Goal: Task Accomplishment & Management: Manage account settings

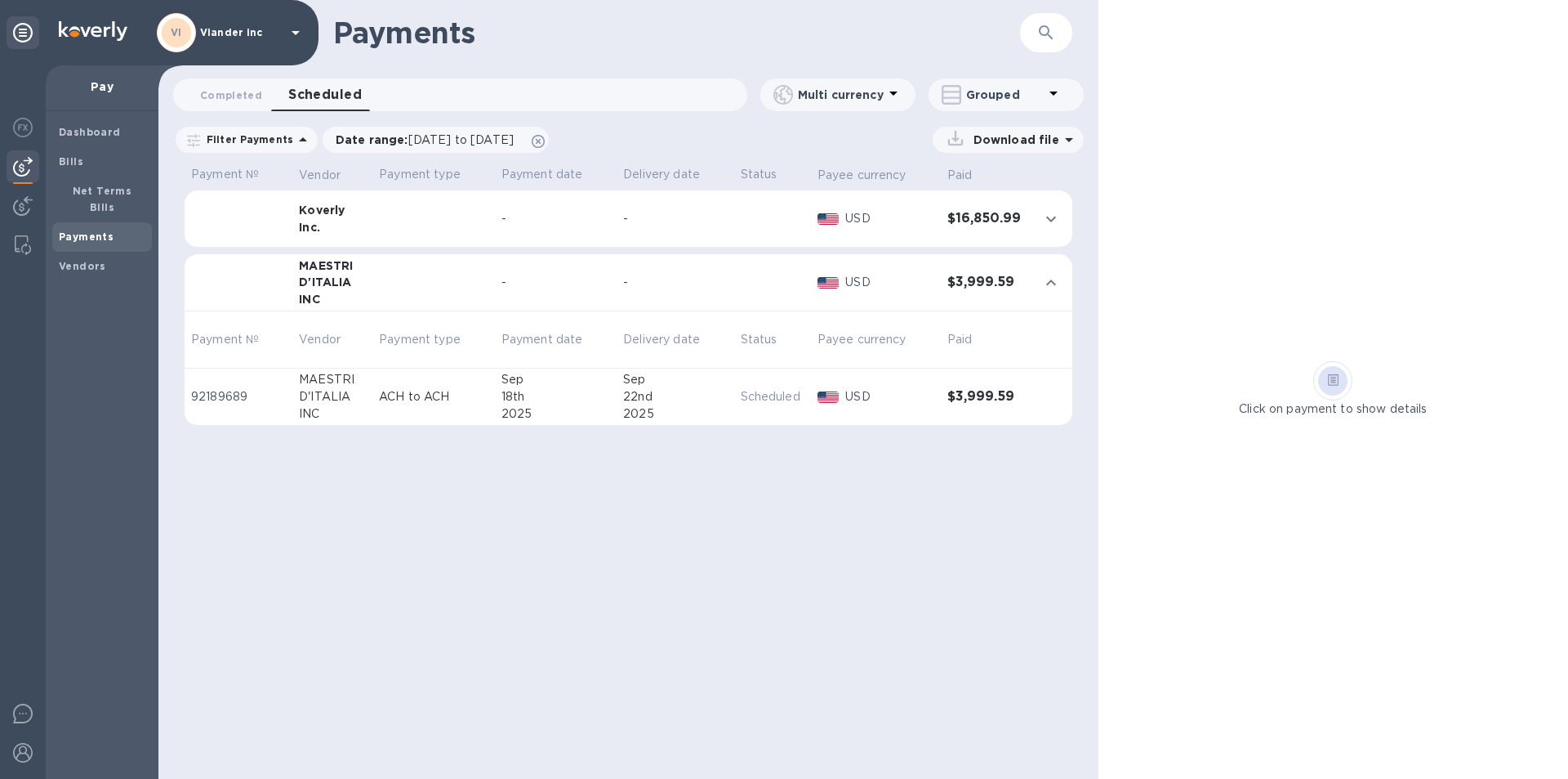
click at [298, 29] on icon at bounding box center [296, 33] width 20 height 20
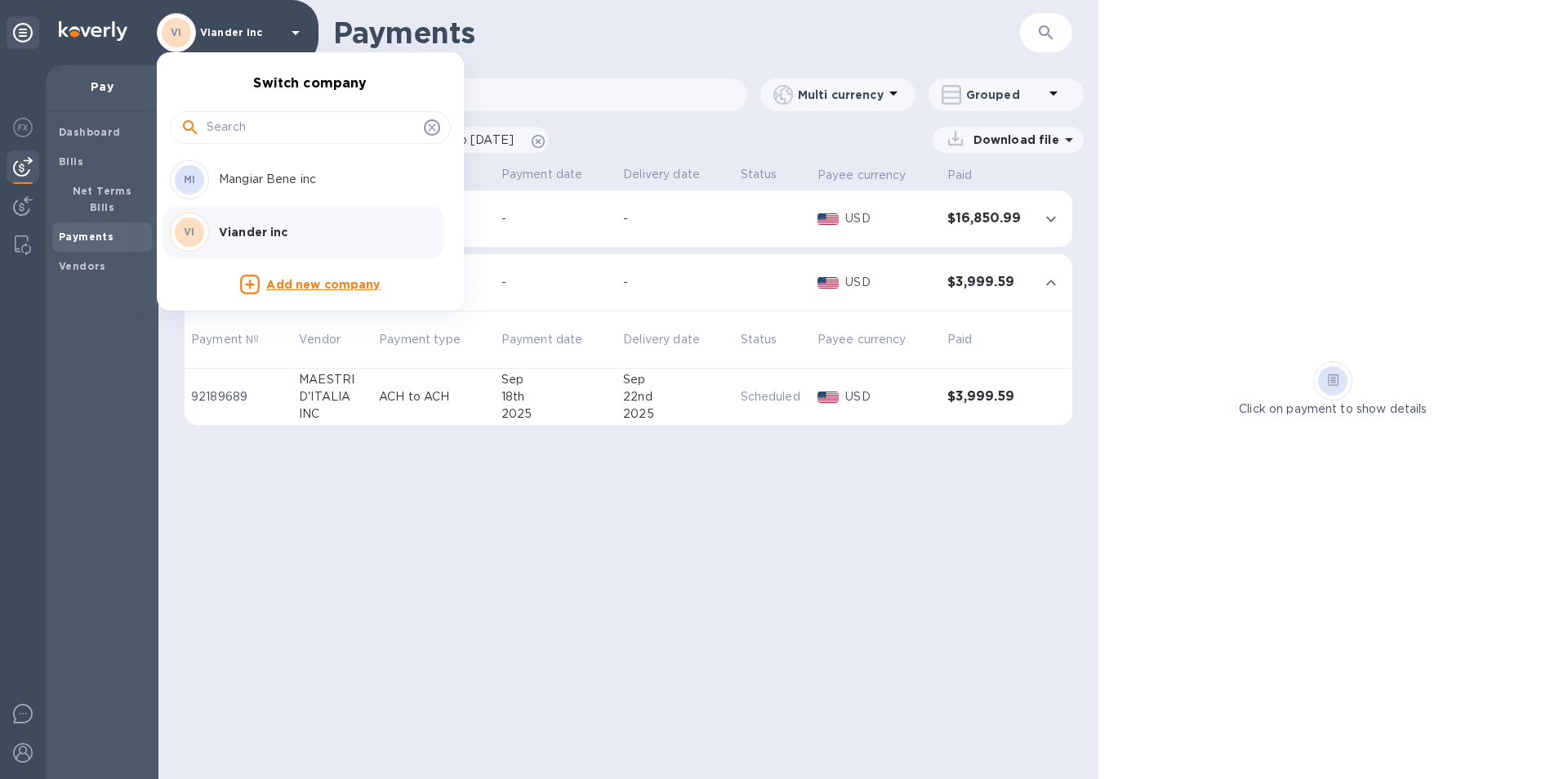
click at [288, 182] on p "Mangiar Bene inc" at bounding box center [322, 179] width 206 height 18
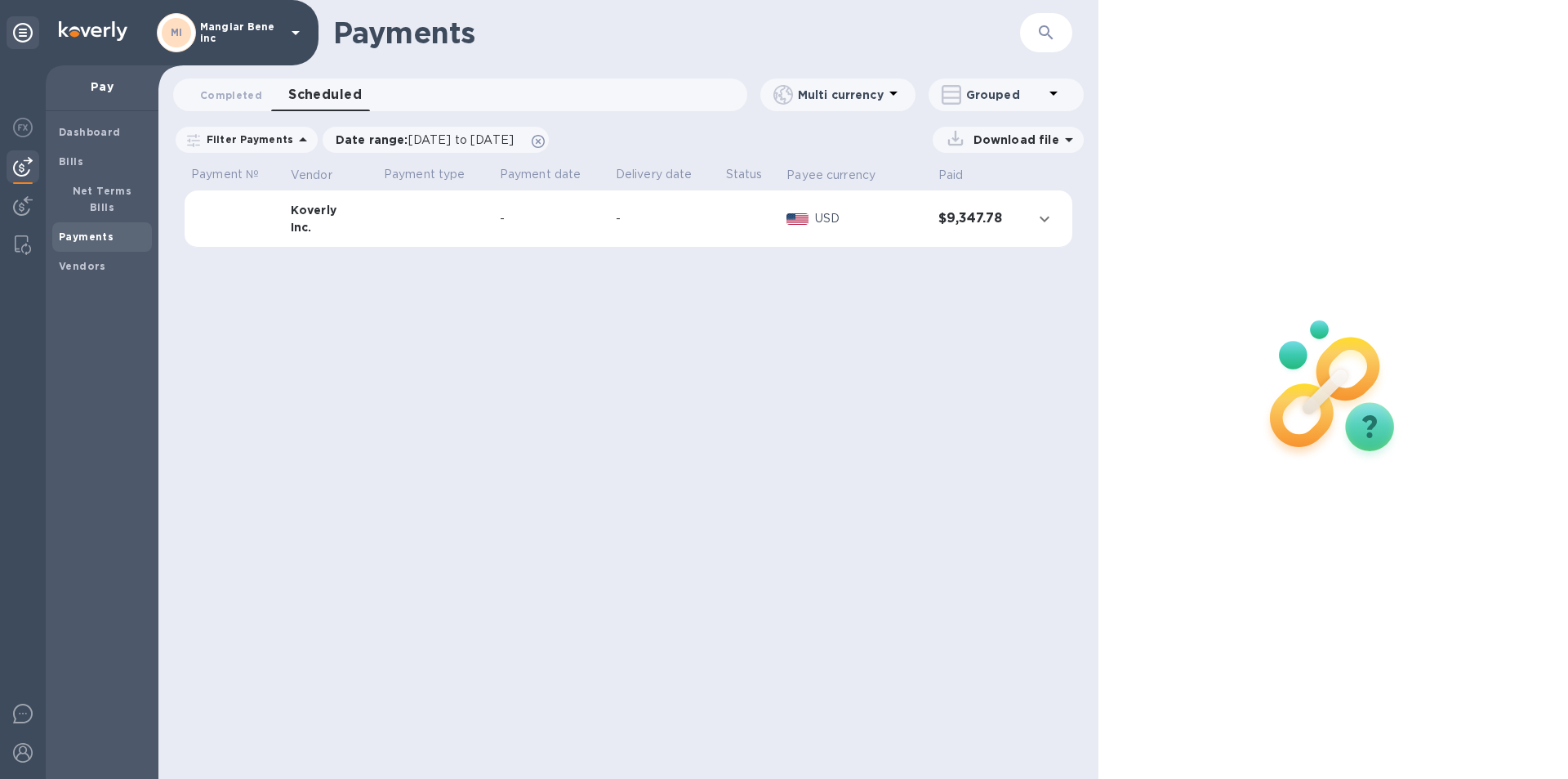
click at [289, 32] on icon at bounding box center [296, 33] width 20 height 20
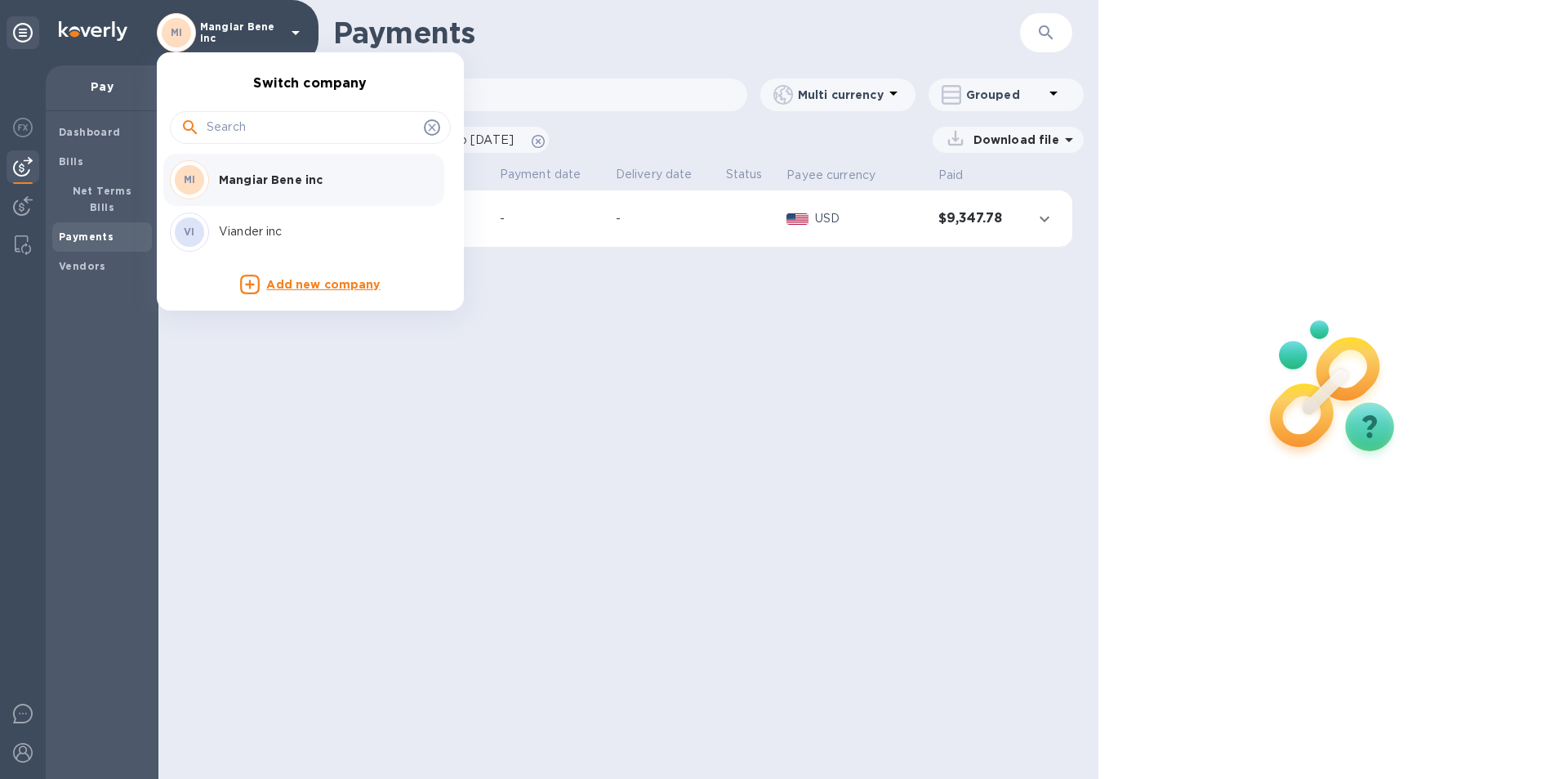
click at [263, 234] on p "Viander inc" at bounding box center [322, 231] width 206 height 18
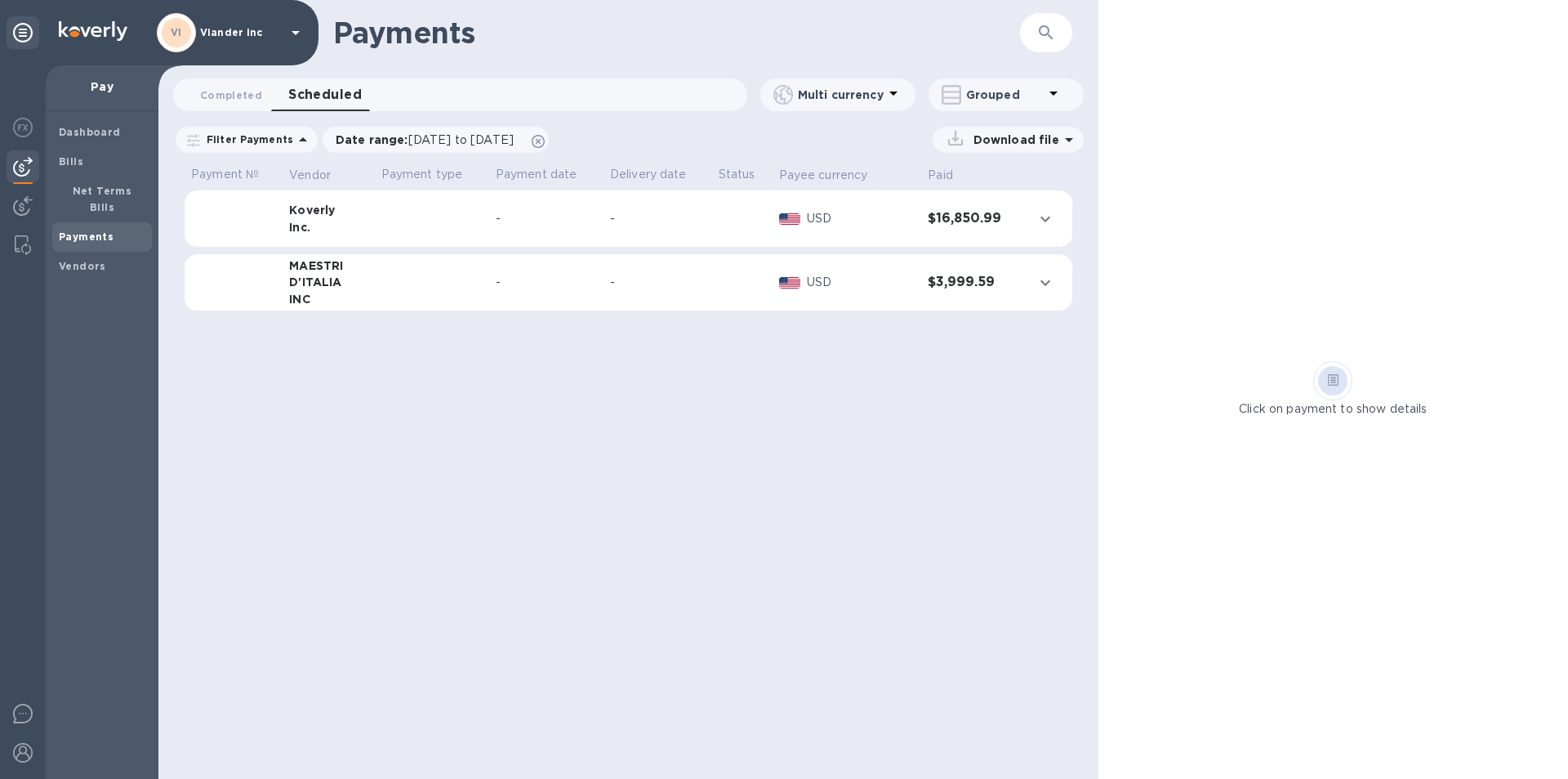
click at [522, 284] on div "-" at bounding box center [546, 282] width 101 height 18
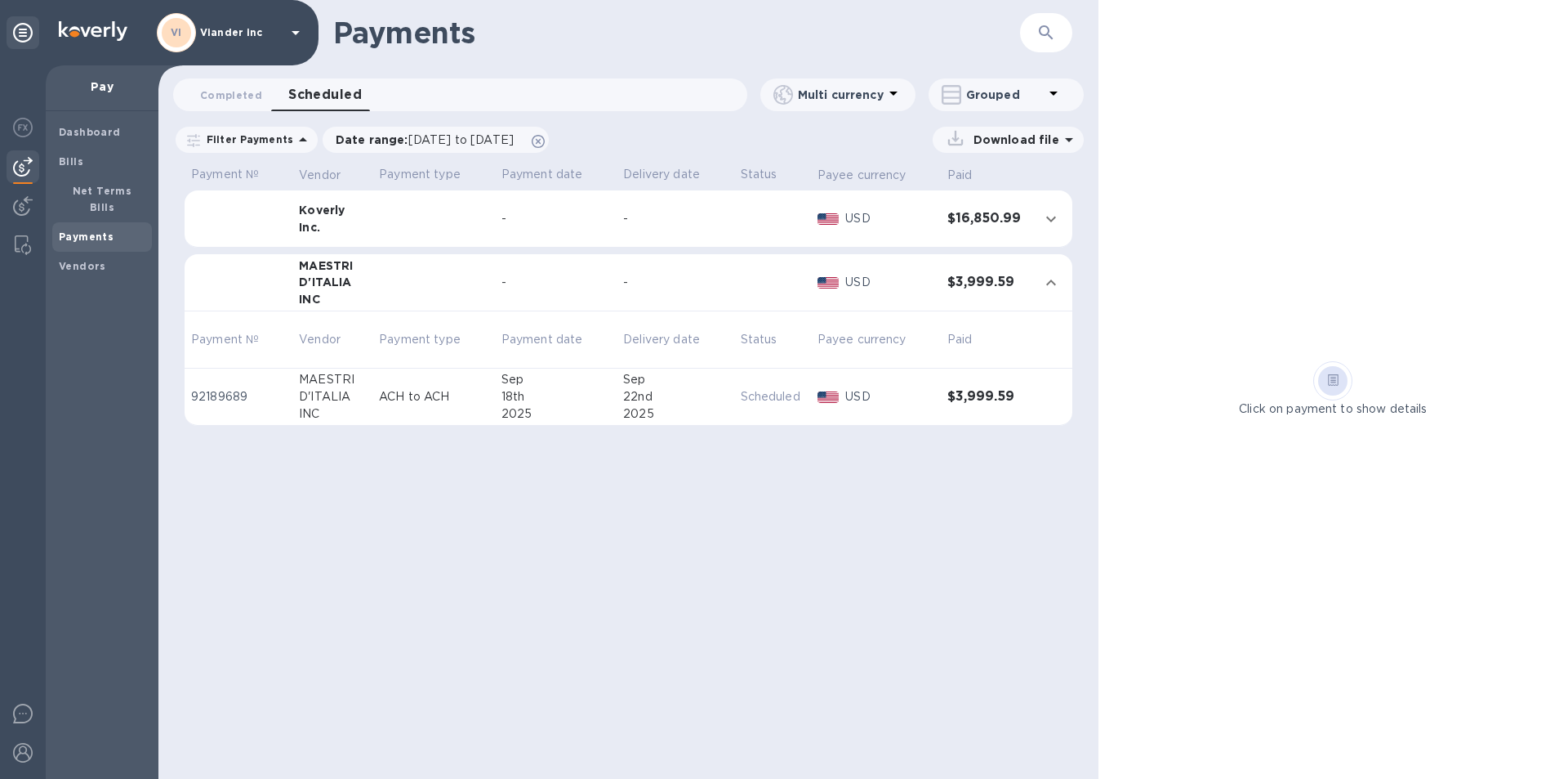
click at [296, 32] on icon at bounding box center [296, 33] width 8 height 4
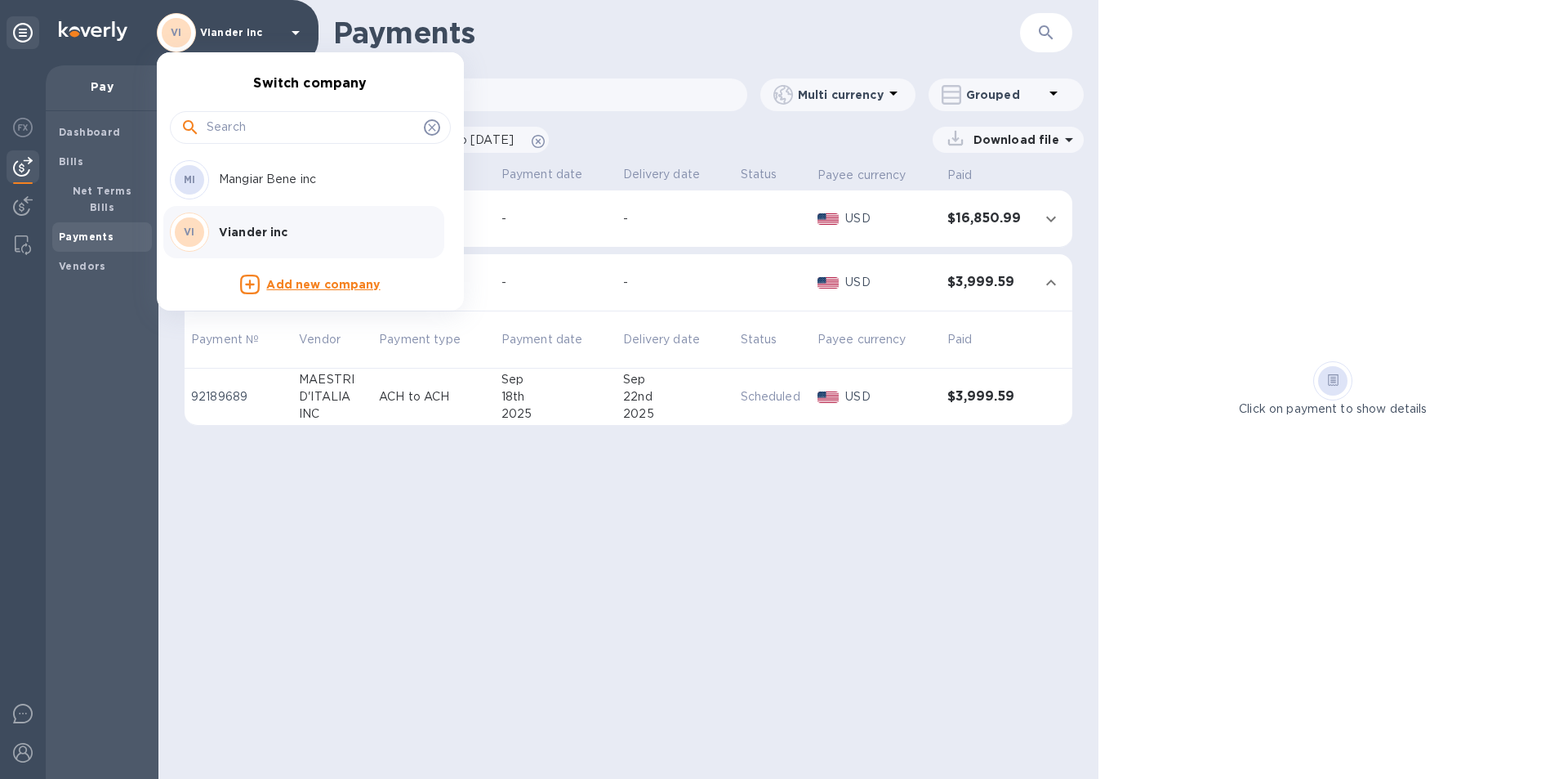
click at [303, 229] on p "Viander inc" at bounding box center [322, 232] width 206 height 17
